Goal: Task Accomplishment & Management: Complete application form

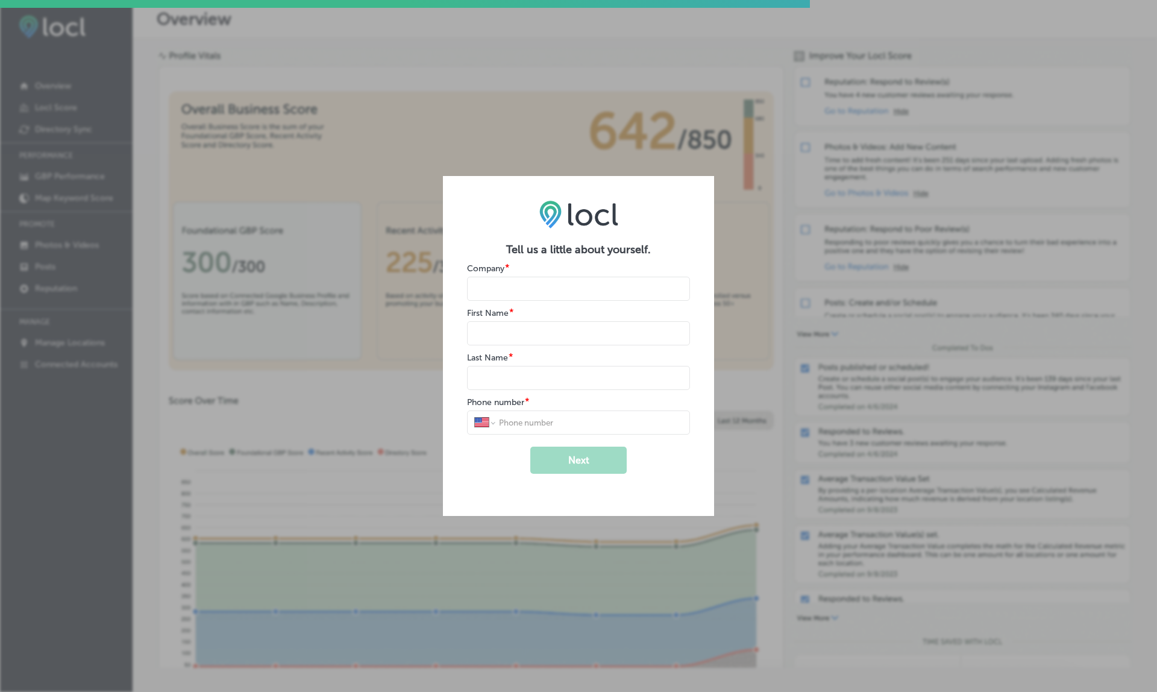
select select "US"
drag, startPoint x: 460, startPoint y: 266, endPoint x: 497, endPoint y: 267, distance: 36.2
click at [497, 267] on div "Tell us a little about yourself. Company * First Name * Last Name * Phone numbe…" at bounding box center [578, 345] width 271 height 339
click at [469, 313] on div "Tell us a little about yourself. Company * First Name * Last Name * Phone numbe…" at bounding box center [578, 345] width 271 height 339
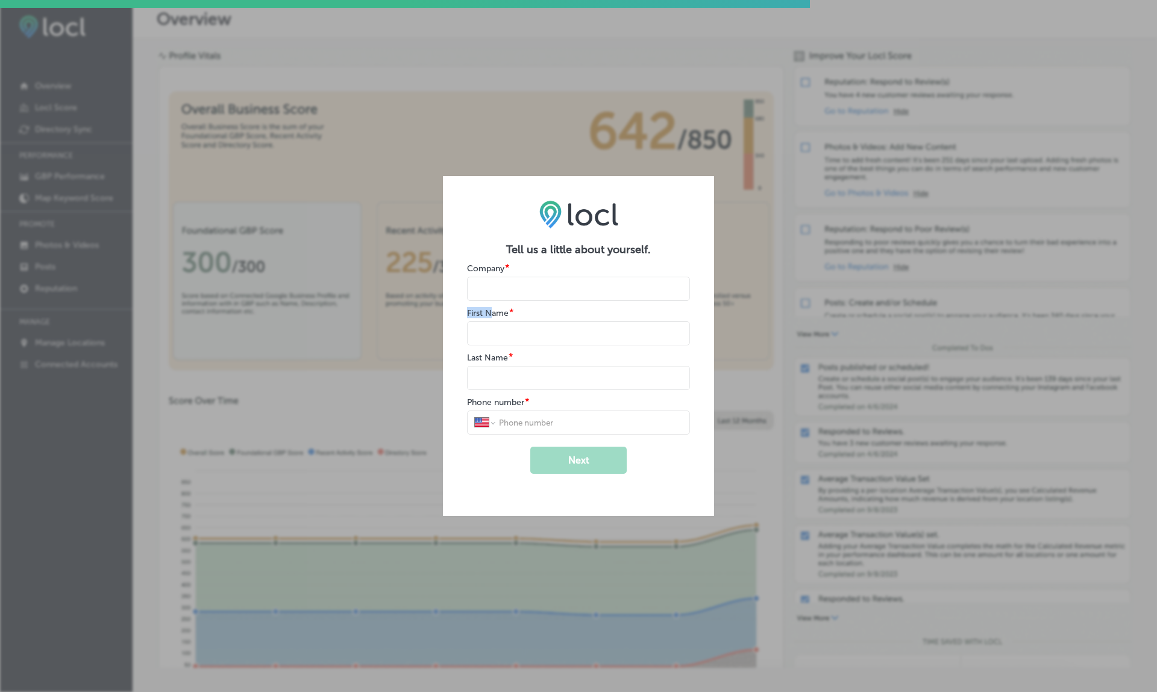
drag, startPoint x: 469, startPoint y: 310, endPoint x: 495, endPoint y: 310, distance: 26.5
click at [495, 310] on label "First Name" at bounding box center [488, 313] width 42 height 10
click at [477, 362] on label "Last Name" at bounding box center [487, 358] width 41 height 10
drag, startPoint x: 463, startPoint y: 401, endPoint x: 532, endPoint y: 402, distance: 68.1
click at [532, 402] on div "Tell us a little about yourself. Company * First Name * Last Name * Phone numbe…" at bounding box center [578, 345] width 271 height 339
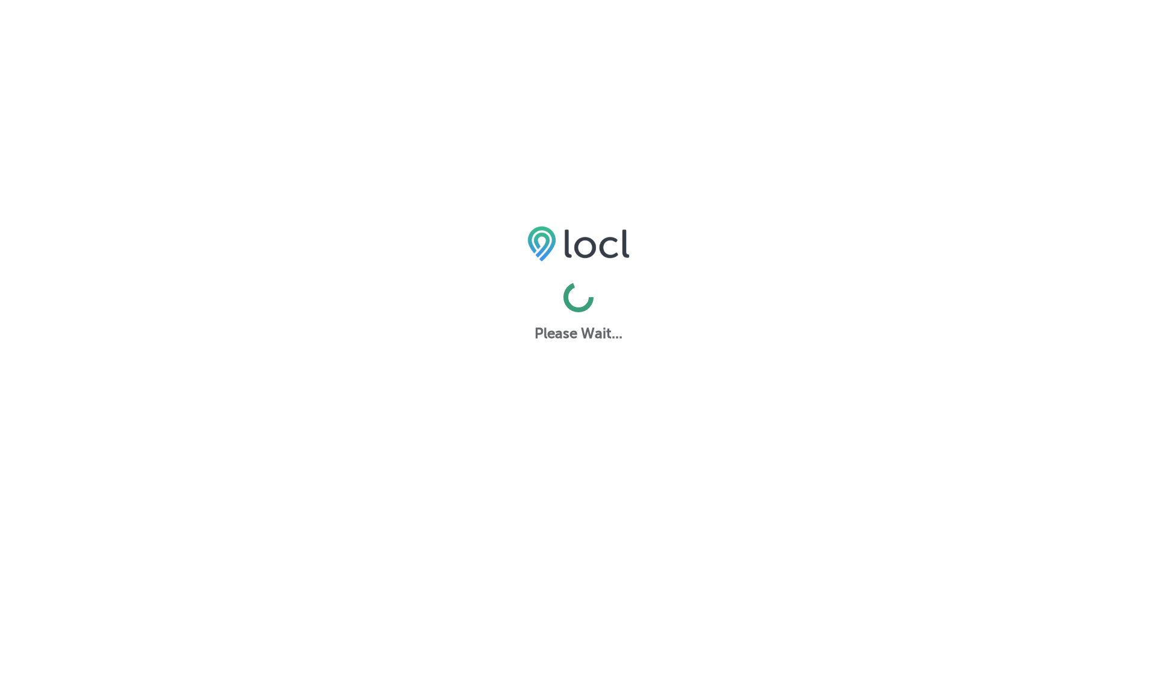
select select "US"
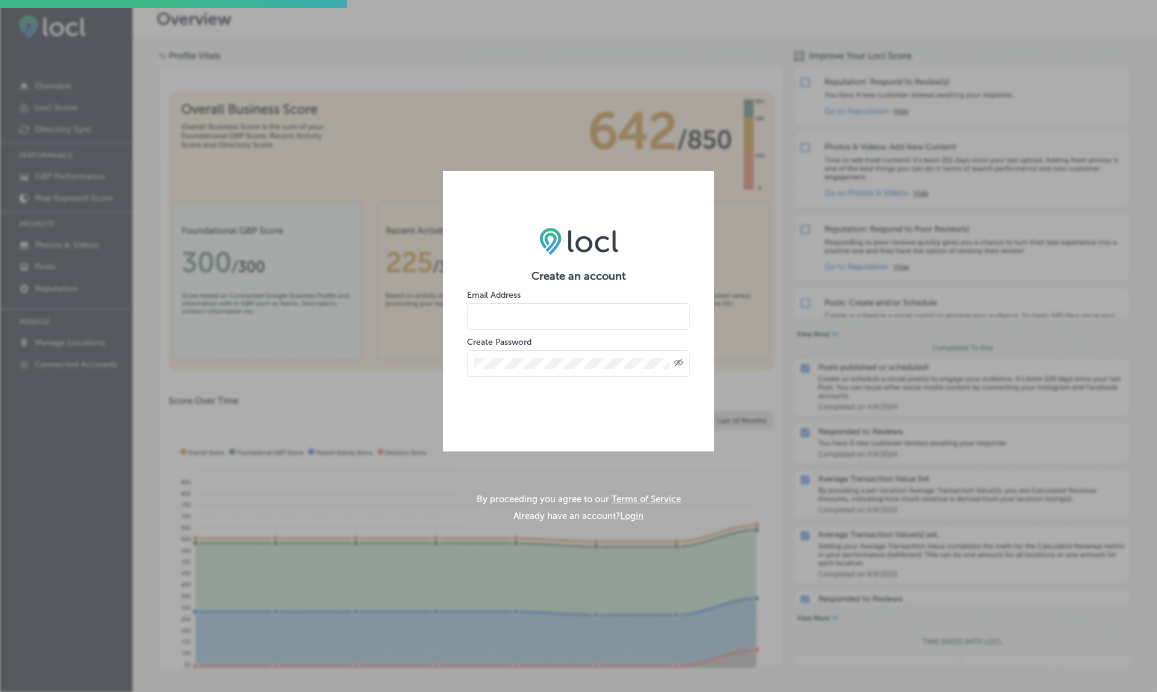
click at [777, 202] on div "Create an account Email Address Create Password Created with Sketch. By proceed…" at bounding box center [578, 346] width 1157 height 692
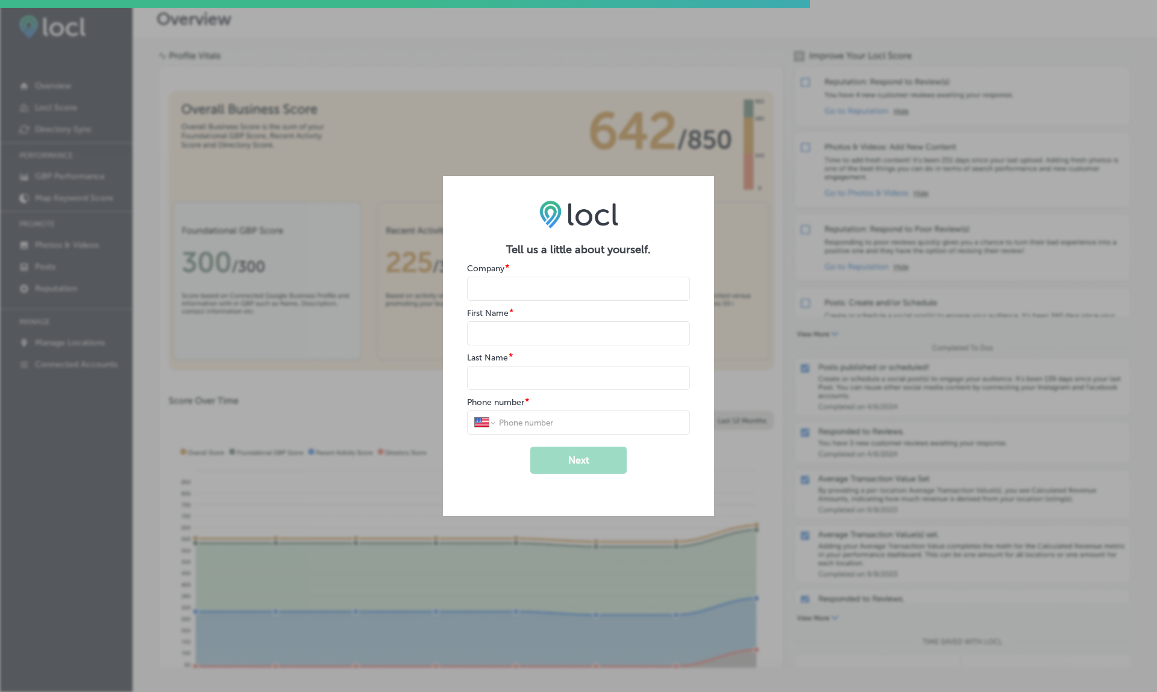
select select "US"
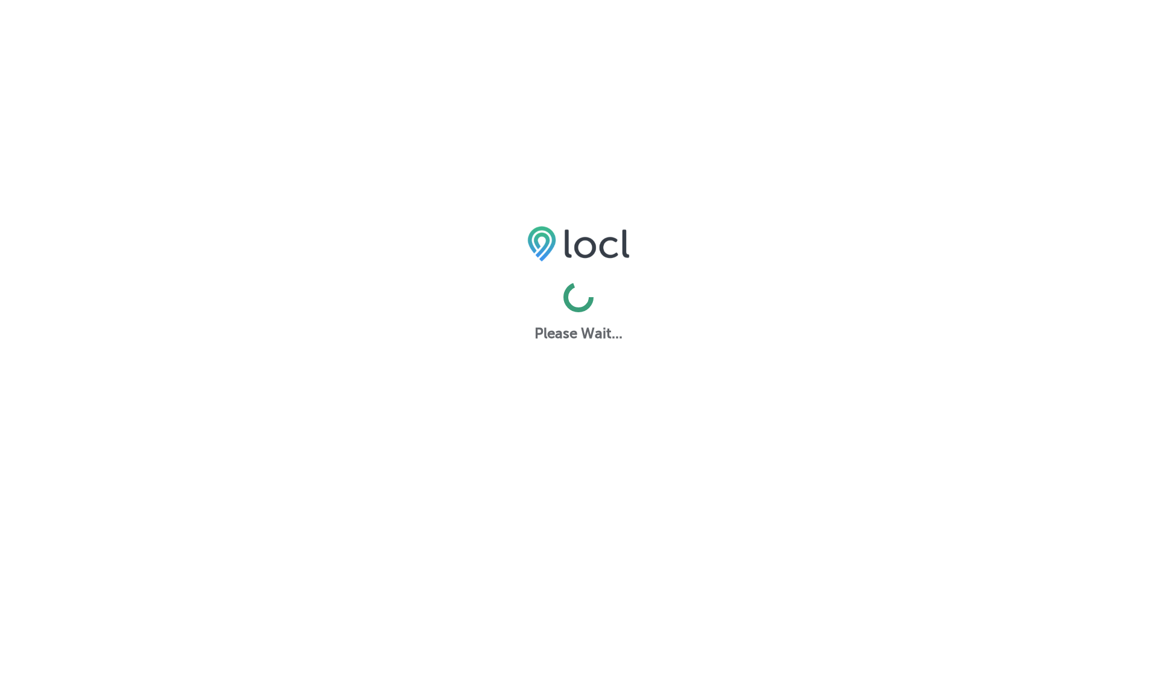
select select "US"
